Goal: Information Seeking & Learning: Learn about a topic

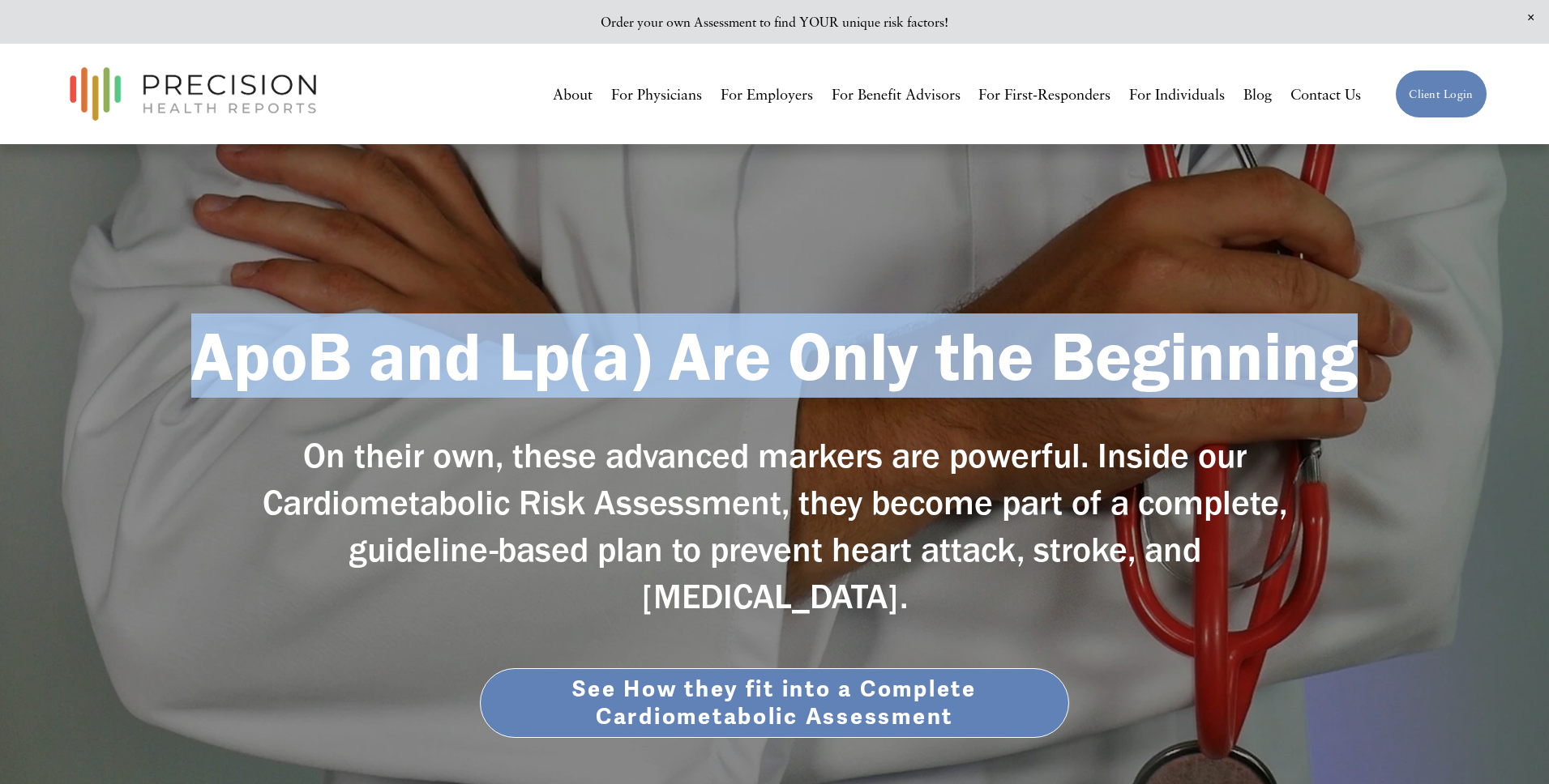
drag, startPoint x: 206, startPoint y: 361, endPoint x: 1348, endPoint y: 367, distance: 1142.0
click at [1348, 367] on strong "ApoB and Lp(a) Are Only the Beginning" at bounding box center [774, 355] width 1167 height 83
copy strong "ApoB and Lp(a) Are Only the Beginning"
click at [315, 357] on strong "ApoB and Lp(a) Are Only the Beginning" at bounding box center [774, 355] width 1167 height 83
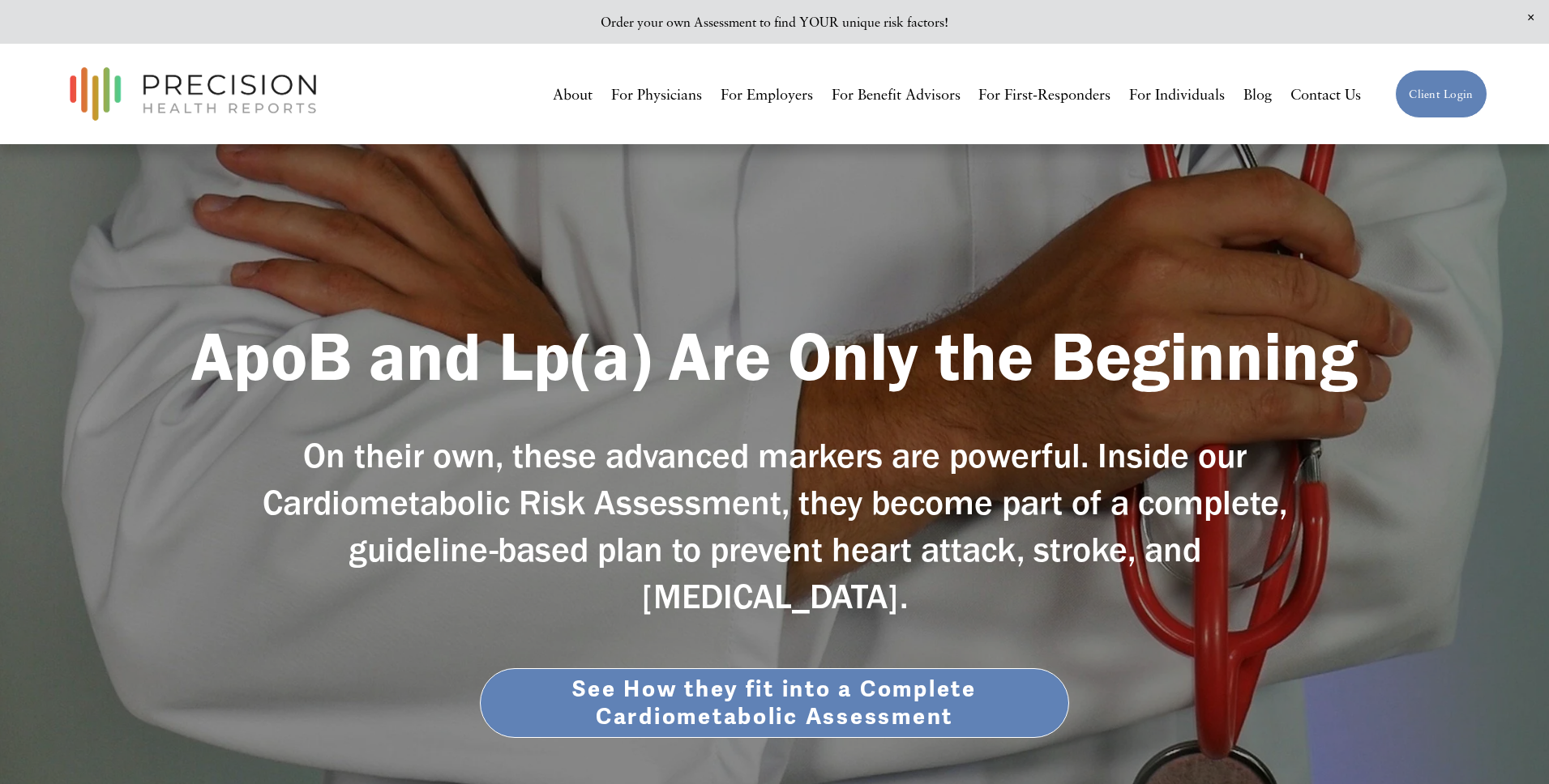
click at [252, 357] on strong "ApoB and Lp(a) Are Only the Beginning" at bounding box center [774, 355] width 1167 height 83
click at [211, 357] on strong "ApoB and Lp(a) Are Only the Beginning" at bounding box center [774, 355] width 1167 height 83
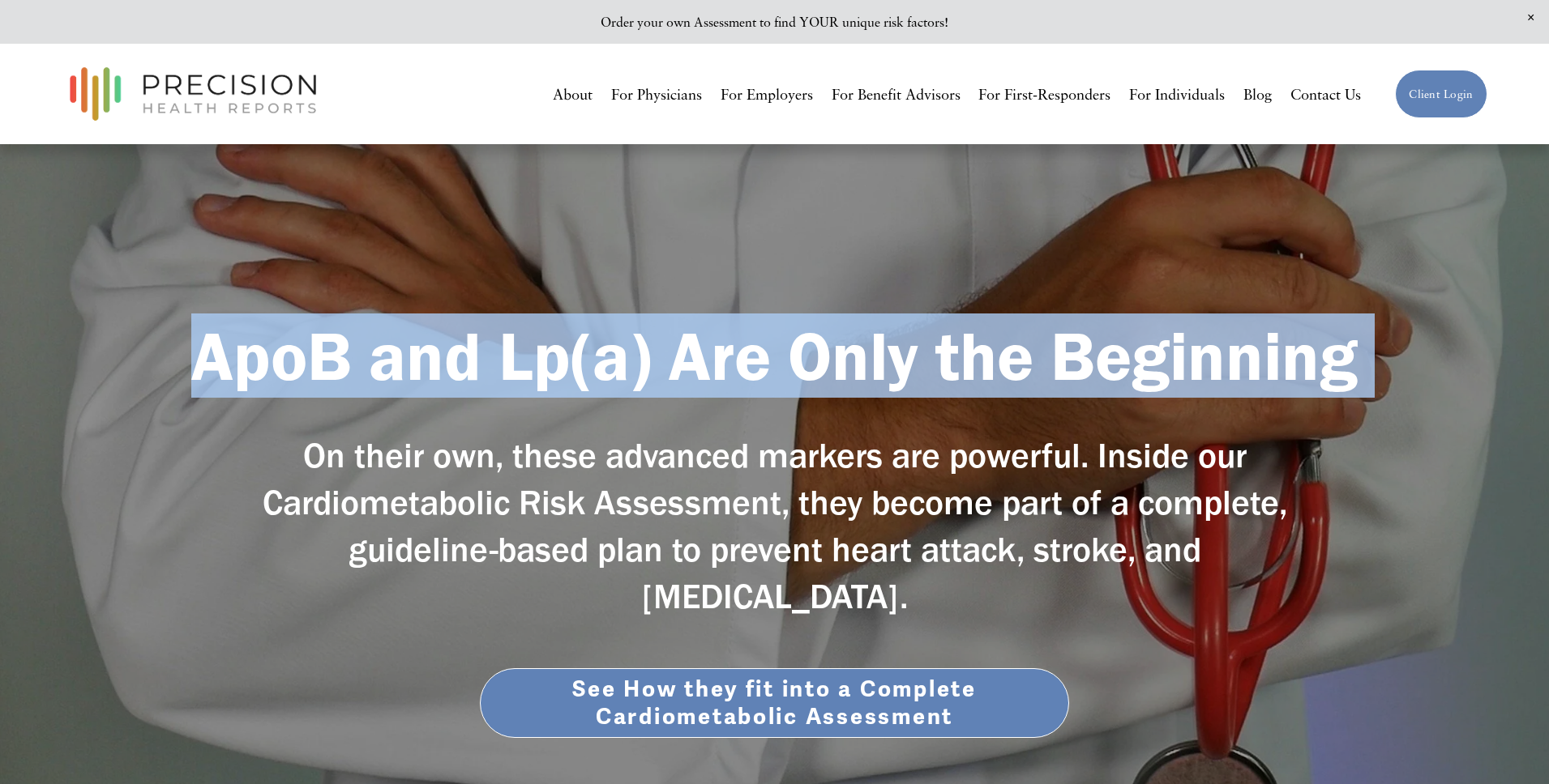
click at [211, 357] on strong "ApoB and Lp(a) Are Only the Beginning" at bounding box center [774, 355] width 1167 height 83
copy div "ApoB and Lp(a) Are Only the Beginning"
